Goal: Information Seeking & Learning: Learn about a topic

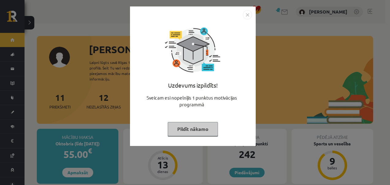
click at [246, 15] on img "Close" at bounding box center [247, 14] width 9 height 9
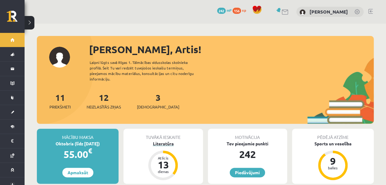
click at [166, 140] on div "Literatūra" at bounding box center [162, 143] width 79 height 6
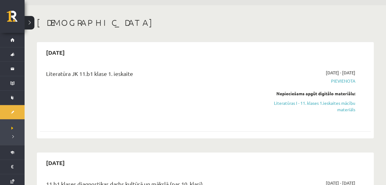
scroll to position [31, 0]
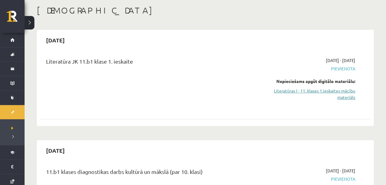
click at [343, 94] on link "Literatūras I - 11. klases 1.ieskaites mācību materiāls" at bounding box center [306, 93] width 97 height 13
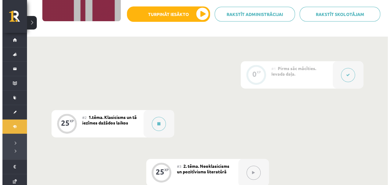
scroll to position [92, 0]
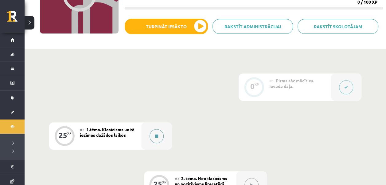
click at [157, 140] on button at bounding box center [156, 136] width 14 height 14
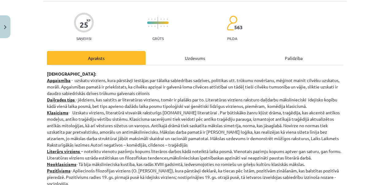
scroll to position [31, 0]
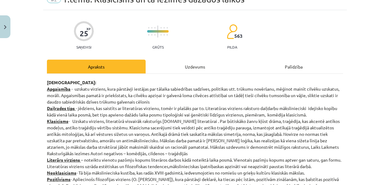
click at [201, 66] on div "Uzdevums" at bounding box center [195, 67] width 99 height 14
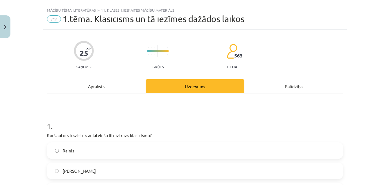
scroll to position [0, 0]
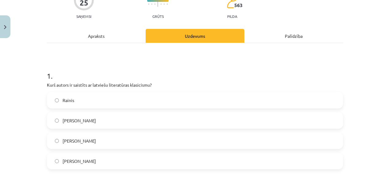
click at [101, 41] on div "Apraksts" at bounding box center [96, 36] width 99 height 14
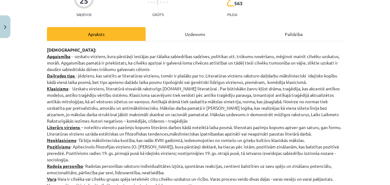
scroll to position [77, 0]
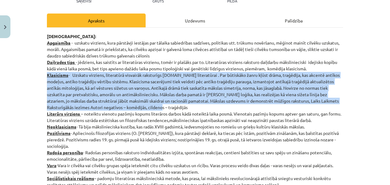
drag, startPoint x: 45, startPoint y: 73, endPoint x: 147, endPoint y: 104, distance: 107.1
click at [147, 104] on p "Jēdzieni: Apgaismība - uzskatu virziens, kura pārstāvji iestājas par tālaika sa…" at bounding box center [195, 110] width 296 height 155
copy p "Klasicisms - Uzskatu virziens, literatūrā visvairāk raksturīgs 17.gs literatūra…"
click at [30, 99] on div "Mācību tēma: Literatūras i - 11. klases 1.ieskaites mācību materiāls #2 1.tēma.…" at bounding box center [195, 92] width 390 height 185
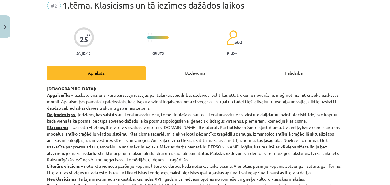
scroll to position [0, 0]
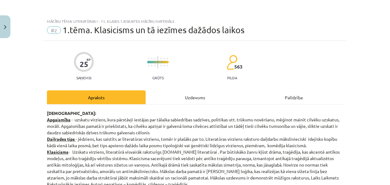
click at [182, 101] on div "Uzdevums" at bounding box center [195, 97] width 99 height 14
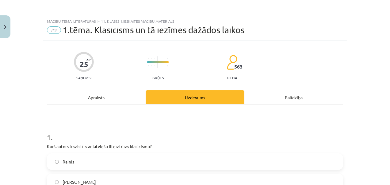
click at [88, 99] on div "Apraksts" at bounding box center [96, 97] width 99 height 14
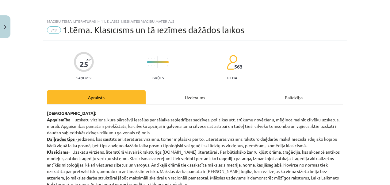
click at [180, 92] on div "Uzdevums" at bounding box center [195, 97] width 99 height 14
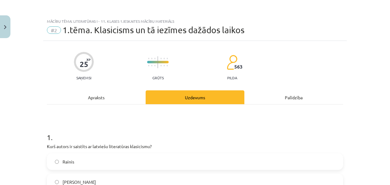
click at [113, 95] on div "Apraksts" at bounding box center [96, 97] width 99 height 14
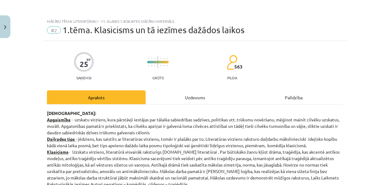
click at [179, 98] on div "Uzdevums" at bounding box center [195, 97] width 99 height 14
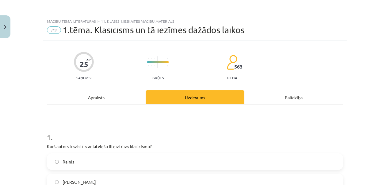
click at [116, 94] on div "Apraksts" at bounding box center [96, 97] width 99 height 14
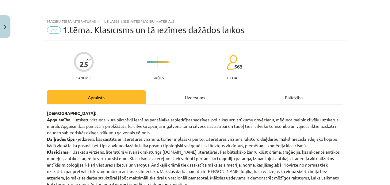
click at [186, 97] on div "Uzdevums" at bounding box center [195, 97] width 99 height 14
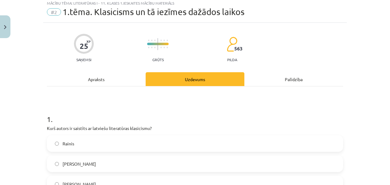
scroll to position [322, 0]
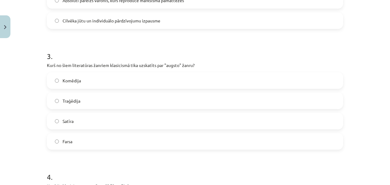
click at [94, 96] on label "Traģēdija" at bounding box center [195, 100] width 295 height 15
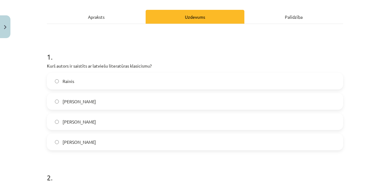
scroll to position [77, 0]
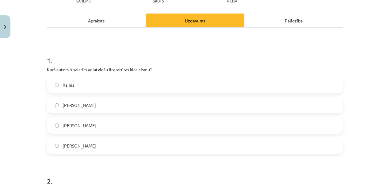
click at [112, 23] on div "Apraksts" at bounding box center [96, 20] width 99 height 14
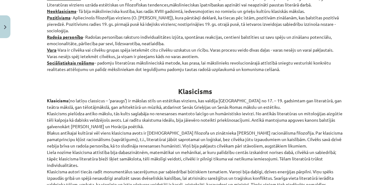
scroll to position [15, 0]
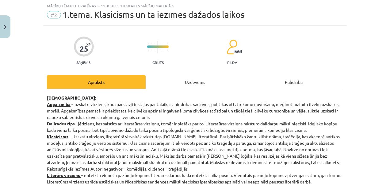
click at [187, 80] on div "Uzdevums" at bounding box center [195, 82] width 99 height 14
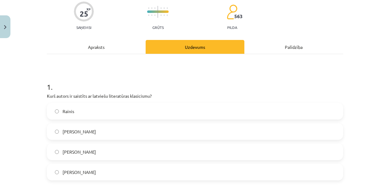
scroll to position [0, 0]
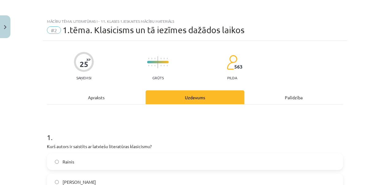
click at [113, 98] on div "Apraksts" at bounding box center [96, 97] width 99 height 14
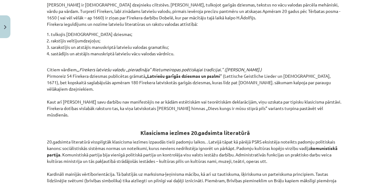
scroll to position [1201, 0]
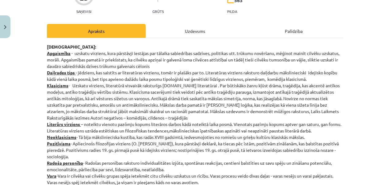
click at [185, 27] on div "Uzdevums" at bounding box center [195, 31] width 99 height 14
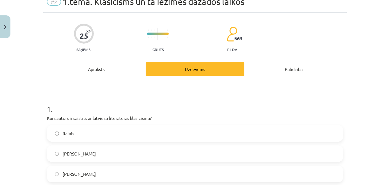
scroll to position [46, 0]
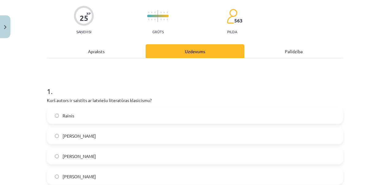
click at [107, 139] on label "Kristofers Fīrekers" at bounding box center [195, 135] width 295 height 15
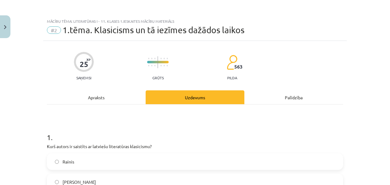
scroll to position [0, 0]
click at [99, 94] on div "Apraksts" at bounding box center [96, 97] width 99 height 14
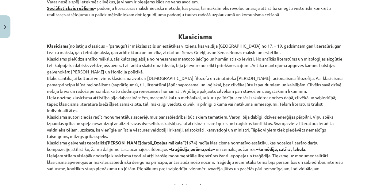
scroll to position [261, 0]
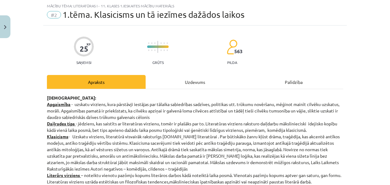
click at [177, 82] on div "Uzdevums" at bounding box center [195, 82] width 99 height 14
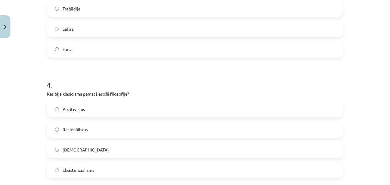
scroll to position [445, 0]
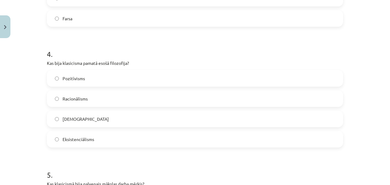
click at [109, 96] on label "Racionālisms" at bounding box center [195, 98] width 295 height 15
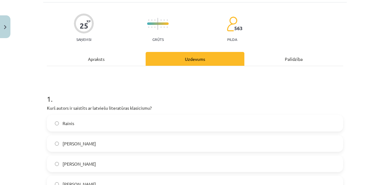
scroll to position [0, 0]
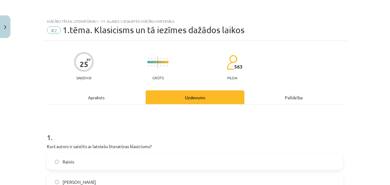
click at [98, 94] on div "Apraksts" at bounding box center [96, 97] width 99 height 14
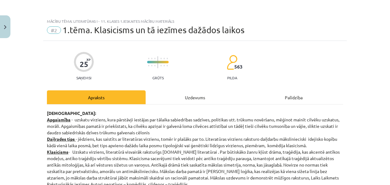
click at [182, 95] on div "Uzdevums" at bounding box center [195, 97] width 99 height 14
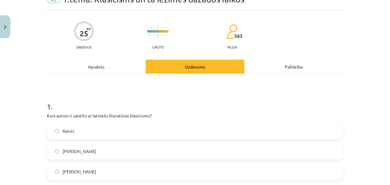
click at [101, 65] on div "Apraksts" at bounding box center [96, 67] width 99 height 14
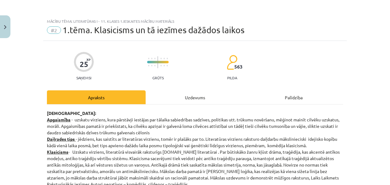
click at [176, 98] on div "Uzdevums" at bounding box center [195, 97] width 99 height 14
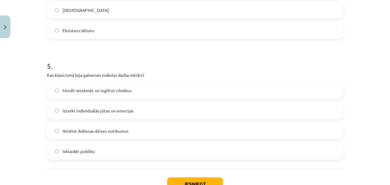
scroll to position [568, 0]
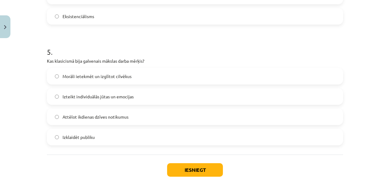
click at [108, 73] on span "Morāli ietekmēt un izglītot cilvēkus" at bounding box center [97, 76] width 69 height 6
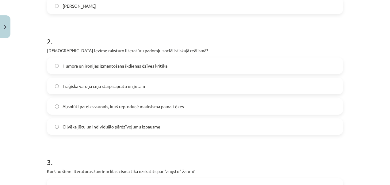
scroll to position [230, 0]
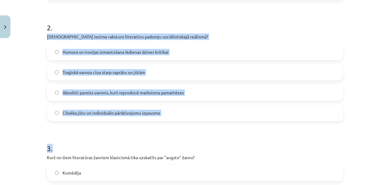
drag, startPoint x: 36, startPoint y: 32, endPoint x: 209, endPoint y: 131, distance: 199.5
click at [209, 131] on div "Mācību tēma: Literatūras i - 11. klases 1.ieskaites mācību materiāls #2 1.tēma.…" at bounding box center [195, 92] width 390 height 185
drag, startPoint x: 209, startPoint y: 131, endPoint x: 178, endPoint y: 127, distance: 31.8
click at [178, 127] on form "1 . Kurš autors ir saistīts ar latviešu literatūras klasicismu? Rainis Kristofe…" at bounding box center [195, 187] width 296 height 591
click at [157, 152] on h1 "3 ." at bounding box center [195, 142] width 296 height 19
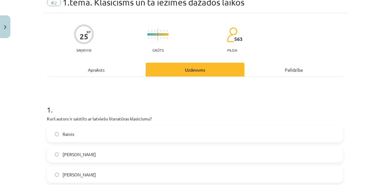
scroll to position [0, 0]
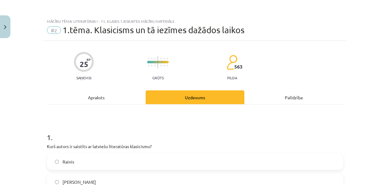
click at [111, 93] on div "Apraksts" at bounding box center [96, 97] width 99 height 14
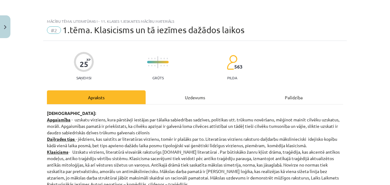
click at [192, 97] on div "Uzdevums" at bounding box center [195, 97] width 99 height 14
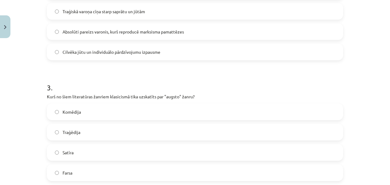
scroll to position [199, 0]
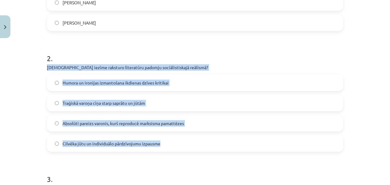
drag, startPoint x: 44, startPoint y: 68, endPoint x: 173, endPoint y: 147, distance: 151.1
click at [173, 147] on div "2 . Kura iezīme raksturo literatūru padomju sociālistiskajā reālismā? Humora un…" at bounding box center [195, 97] width 296 height 108
copy div "Kura iezīme raksturo literatūru padomju sociālistiskajā reālismā? Humora un iro…"
drag, startPoint x: 0, startPoint y: 100, endPoint x: 8, endPoint y: 102, distance: 8.1
click at [0, 100] on div "Mācību tēma: Literatūras i - 11. klases 1.ieskaites mācību materiāls #2 1.tēma.…" at bounding box center [195, 92] width 390 height 185
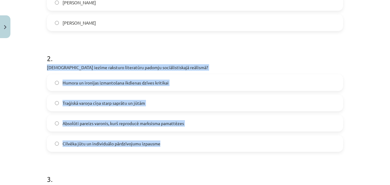
click at [51, 121] on label "Absolūti pareizs varonis, kurš reproducē marksisma pamattēzes" at bounding box center [195, 122] width 295 height 15
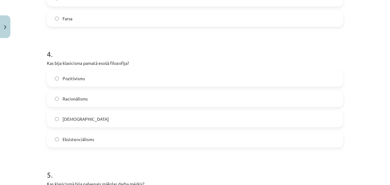
scroll to position [599, 0]
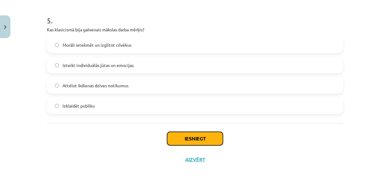
click at [195, 137] on button "Iesniegt" at bounding box center [195, 138] width 56 height 13
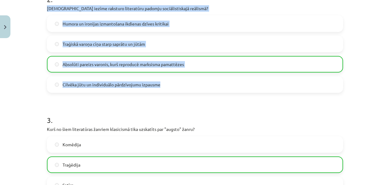
scroll to position [231, 0]
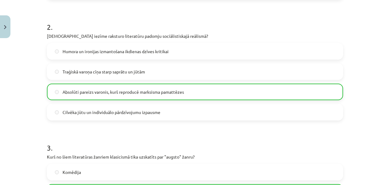
click at [112, 142] on h1 "3 ." at bounding box center [195, 142] width 296 height 19
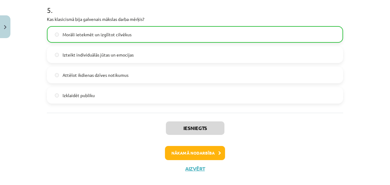
scroll to position [618, 0]
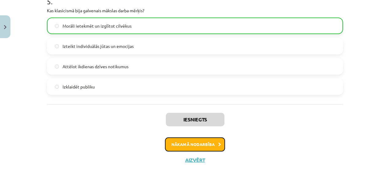
click at [179, 142] on button "Nākamā nodarbība" at bounding box center [195, 144] width 60 height 14
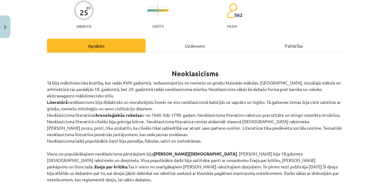
scroll to position [0, 0]
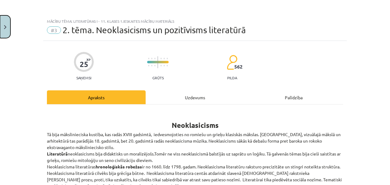
click at [8, 28] on button "Close" at bounding box center [5, 26] width 10 height 23
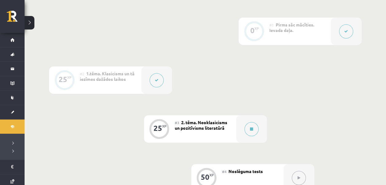
scroll to position [153, 0]
